Goal: Task Accomplishment & Management: Use online tool/utility

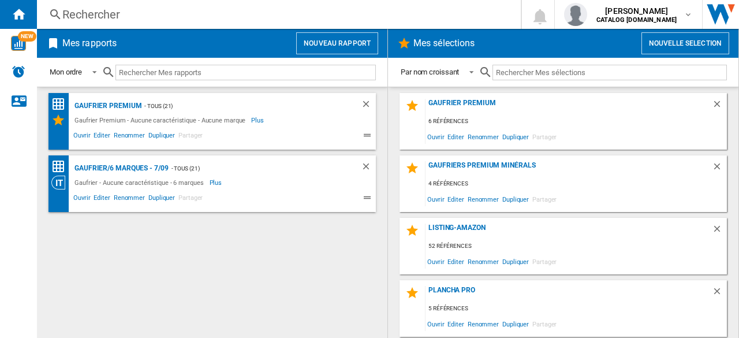
click at [313, 44] on button "Nouveau rapport" at bounding box center [337, 43] width 82 height 22
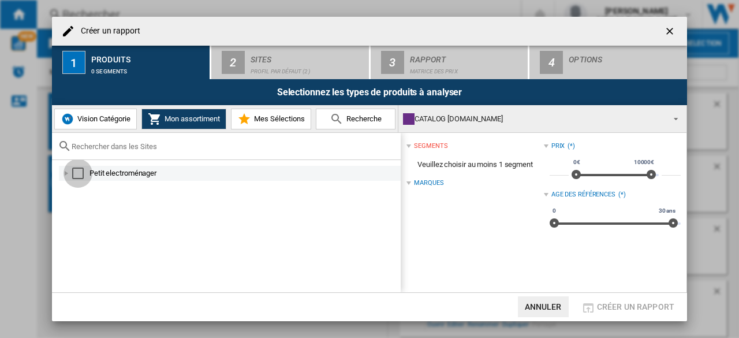
click at [75, 174] on div "Select" at bounding box center [78, 173] width 12 height 12
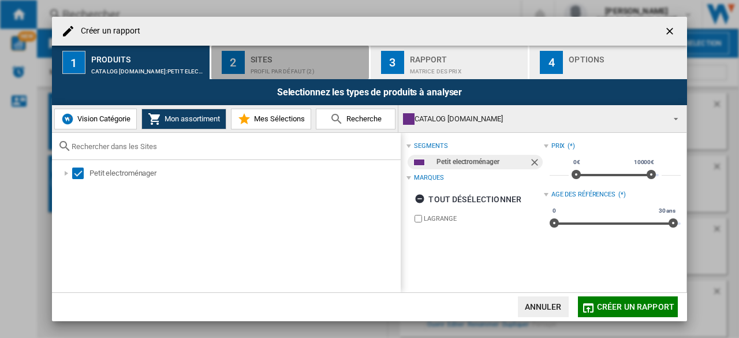
click at [271, 66] on div "Profil par défaut (2)" at bounding box center [308, 68] width 114 height 12
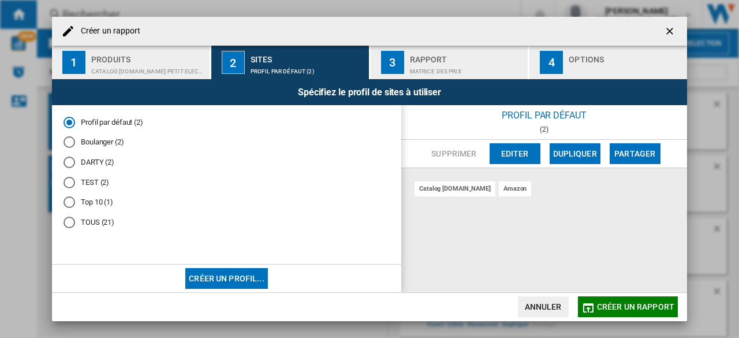
click at [82, 221] on md-radio-button "TOUS (21)" at bounding box center [227, 222] width 326 height 11
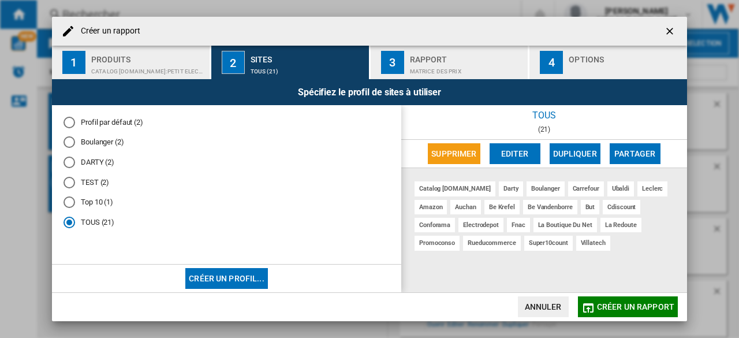
click at [519, 149] on button "Editer" at bounding box center [515, 153] width 51 height 21
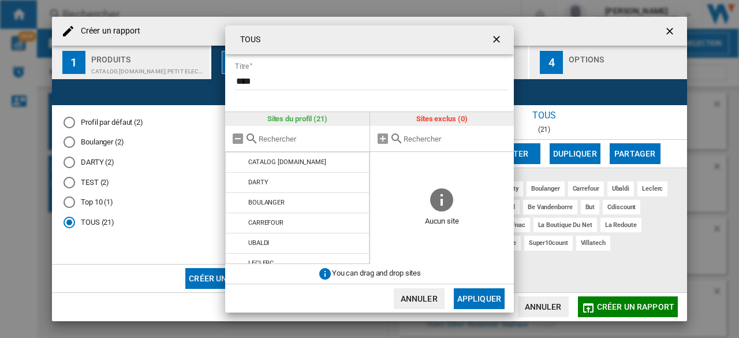
click at [498, 36] on ng-md-icon "getI18NText('BUTTONS.CLOSE_DIALOG')" at bounding box center [498, 40] width 14 height 14
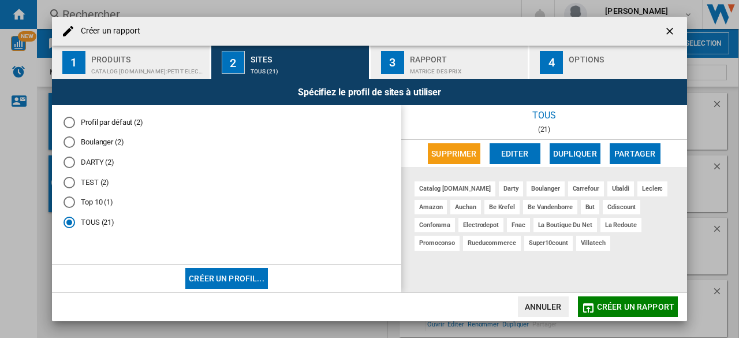
click at [669, 28] on ng-md-icon "getI18NText('BUTTONS.CLOSE_DIALOG')" at bounding box center [671, 32] width 14 height 14
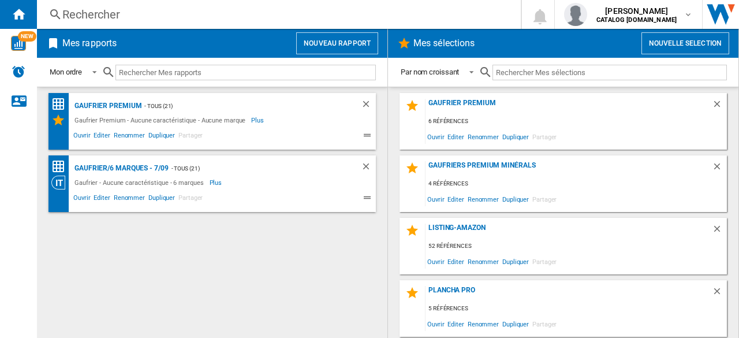
click at [327, 42] on button "Nouveau rapport" at bounding box center [337, 43] width 82 height 22
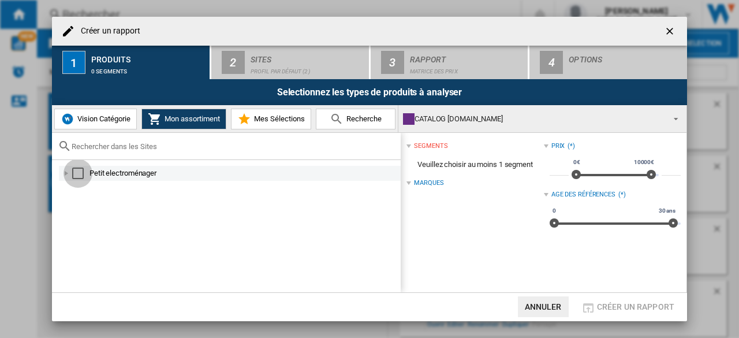
click at [77, 169] on div "Select" at bounding box center [78, 173] width 12 height 12
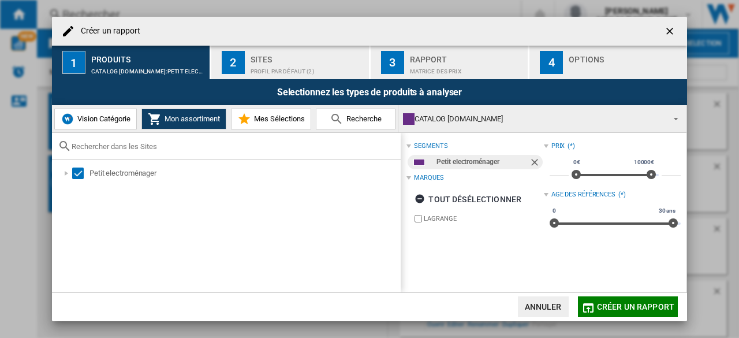
click at [263, 61] on div "Sites" at bounding box center [308, 56] width 114 height 12
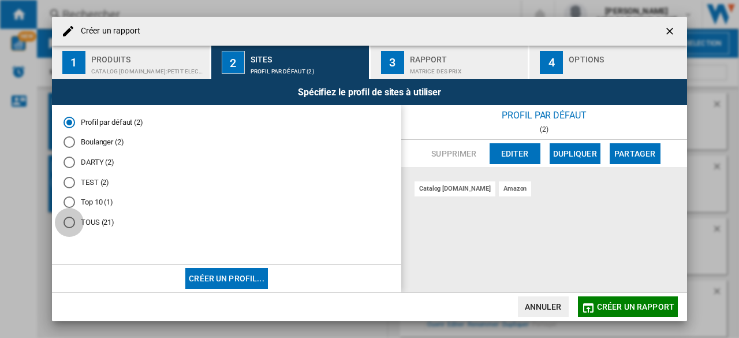
click at [70, 219] on div "TOUS (21)" at bounding box center [70, 223] width 12 height 12
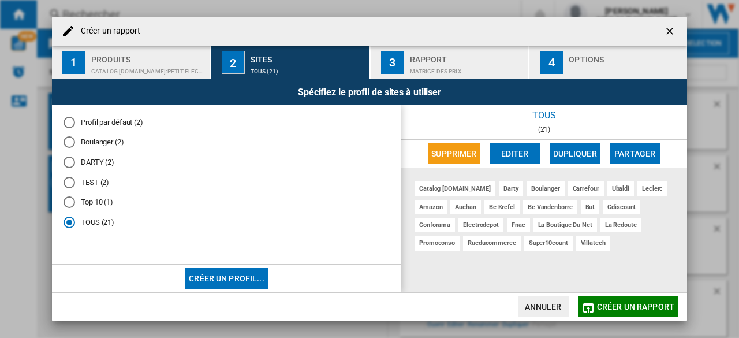
click at [70, 203] on div "Top 10 (1)" at bounding box center [70, 202] width 12 height 12
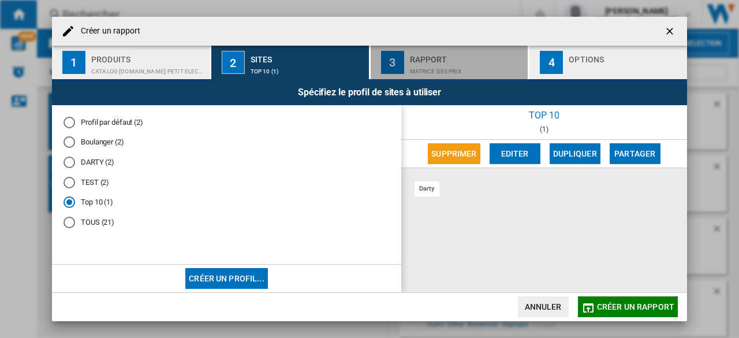
click at [428, 65] on div "Matrice des prix" at bounding box center [467, 68] width 114 height 12
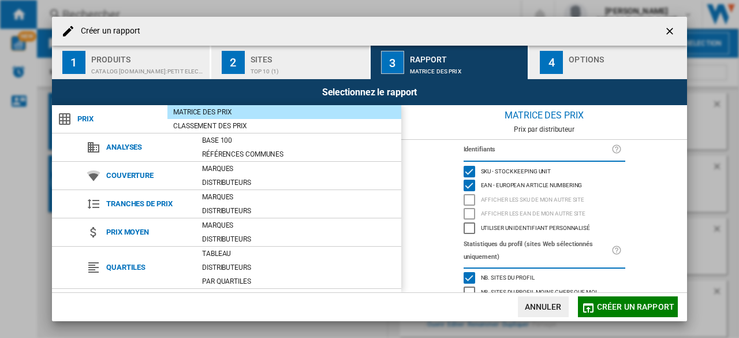
scroll to position [121, 0]
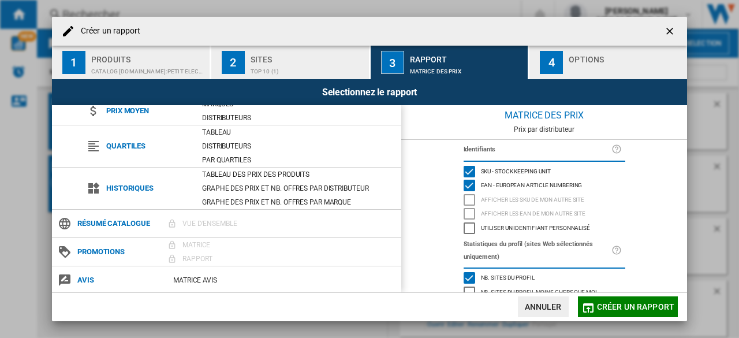
click at [580, 66] on div "button" at bounding box center [626, 68] width 114 height 12
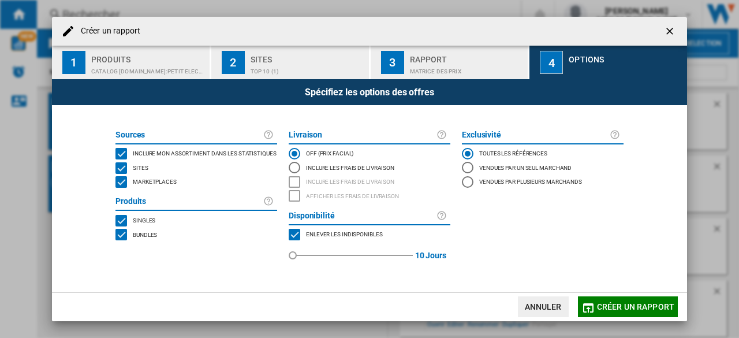
click at [628, 302] on span "Créer un rapport" at bounding box center [635, 306] width 77 height 9
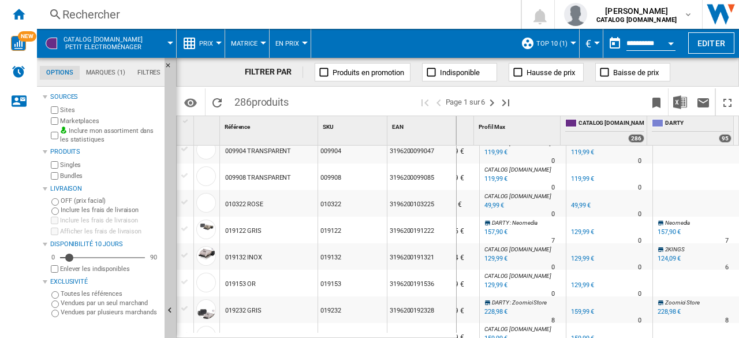
click at [197, 44] on div "Prix" at bounding box center [200, 43] width 36 height 29
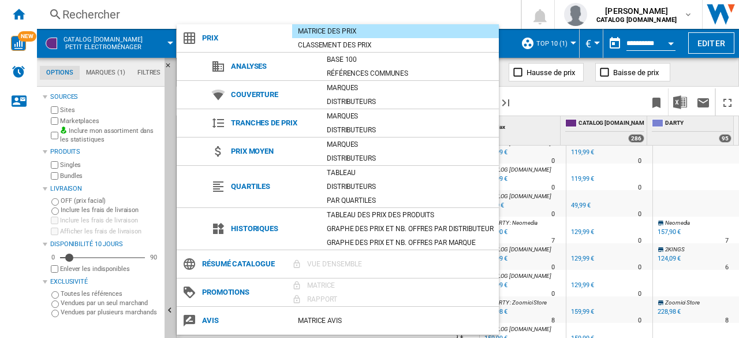
click at [554, 92] on md-backdrop at bounding box center [369, 169] width 739 height 338
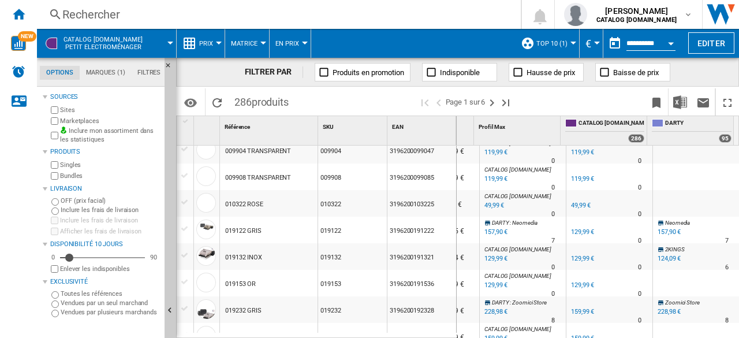
click at [323, 72] on ng-md-icon at bounding box center [324, 72] width 12 height 12
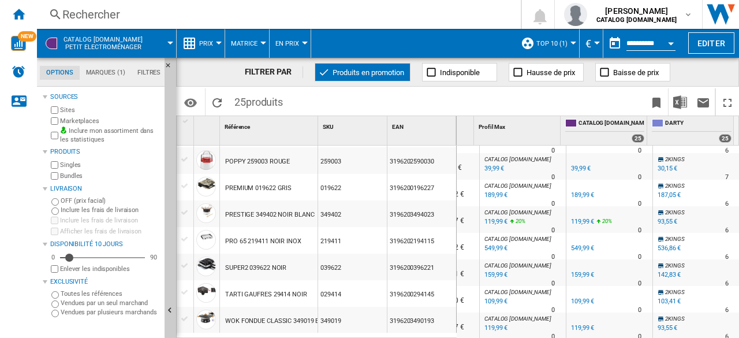
click at [206, 43] on span "Prix" at bounding box center [206, 44] width 14 height 8
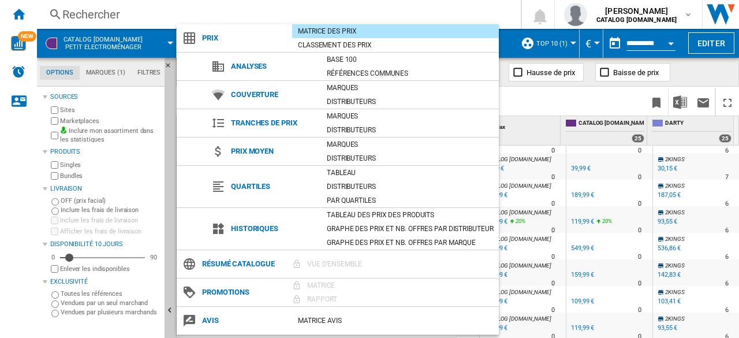
click at [558, 100] on md-backdrop at bounding box center [369, 169] width 739 height 338
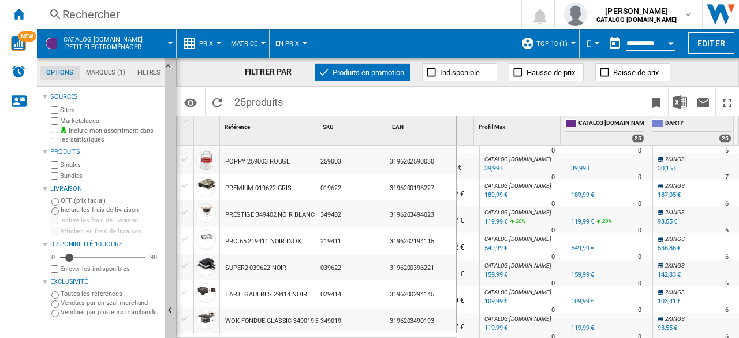
click at [203, 47] on button "Prix" at bounding box center [209, 43] width 20 height 29
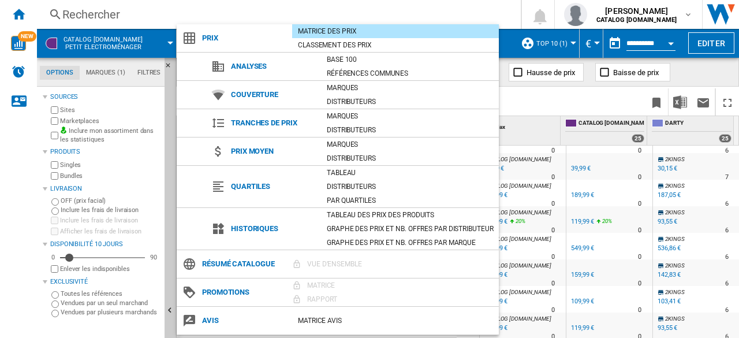
click at [534, 99] on md-backdrop at bounding box center [369, 169] width 739 height 338
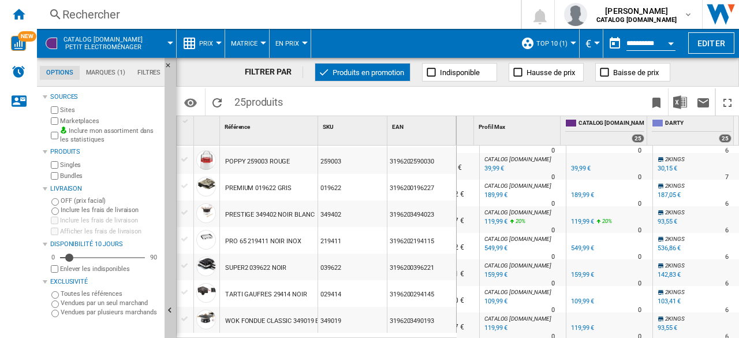
click at [202, 43] on span "Prix" at bounding box center [206, 44] width 14 height 8
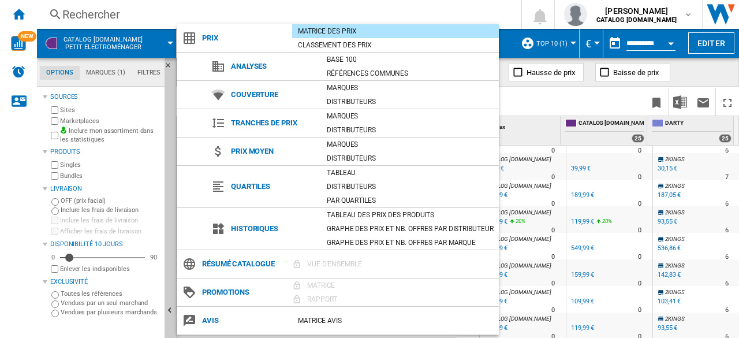
drag, startPoint x: 372, startPoint y: 33, endPoint x: 599, endPoint y: 100, distance: 237.2
click at [599, 100] on md-backdrop at bounding box center [369, 169] width 739 height 338
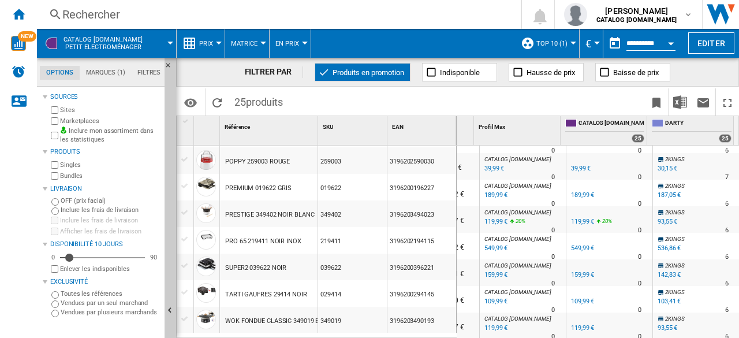
click at [197, 46] on div "Prix" at bounding box center [200, 43] width 36 height 29
